Goal: Find specific page/section: Find specific page/section

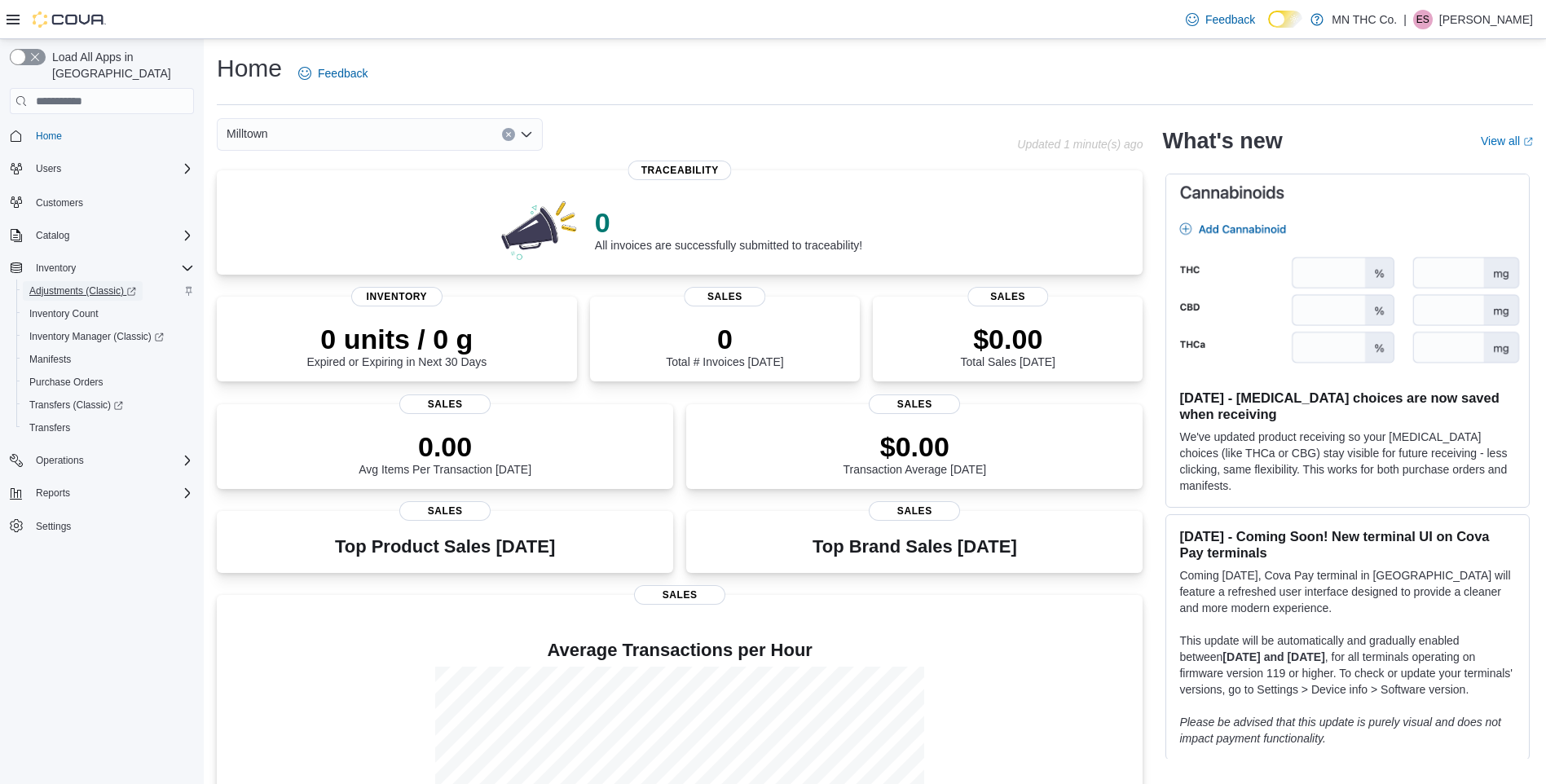
click at [113, 281] on span "Adjustments (Classic)" at bounding box center [82, 291] width 107 height 20
